Goal: Transaction & Acquisition: Purchase product/service

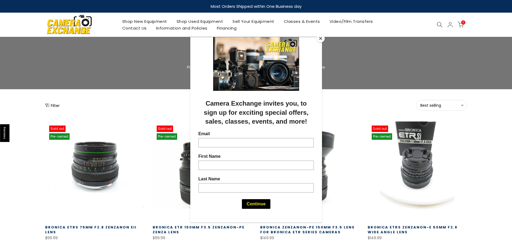
click at [348, 97] on div at bounding box center [256, 123] width 512 height 247
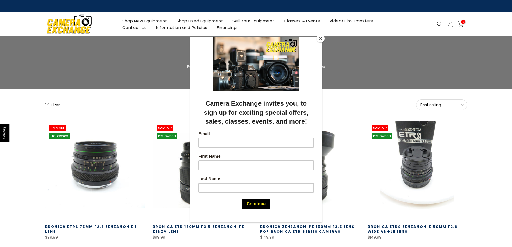
click at [439, 25] on div at bounding box center [256, 123] width 512 height 247
click at [322, 40] on button "Close" at bounding box center [321, 38] width 8 height 8
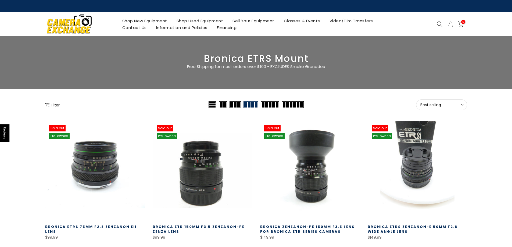
click at [439, 22] on icon at bounding box center [440, 24] width 6 height 6
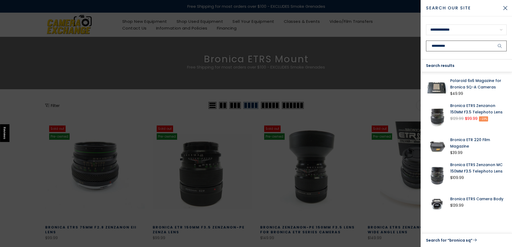
type input "**********"
click at [494, 41] on button "submit" at bounding box center [500, 46] width 13 height 11
